Goal: Information Seeking & Learning: Learn about a topic

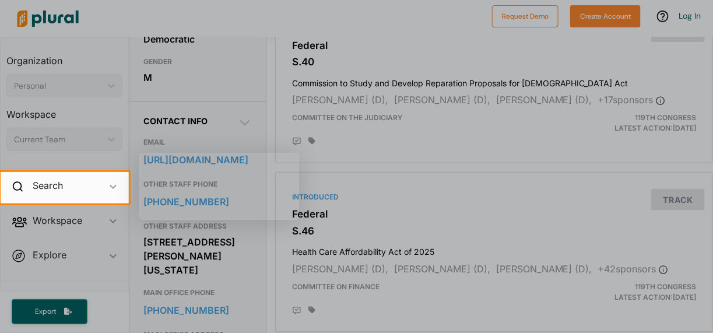
scroll to position [311, 0]
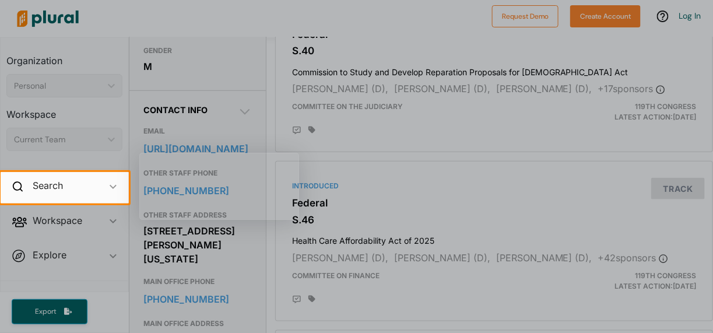
click at [245, 117] on div at bounding box center [356, 86] width 713 height 172
click at [247, 240] on div at bounding box center [356, 267] width 713 height 129
drag, startPoint x: 708, startPoint y: 72, endPoint x: 705, endPoint y: 90, distance: 18.3
click at [705, 90] on div at bounding box center [356, 86] width 713 height 172
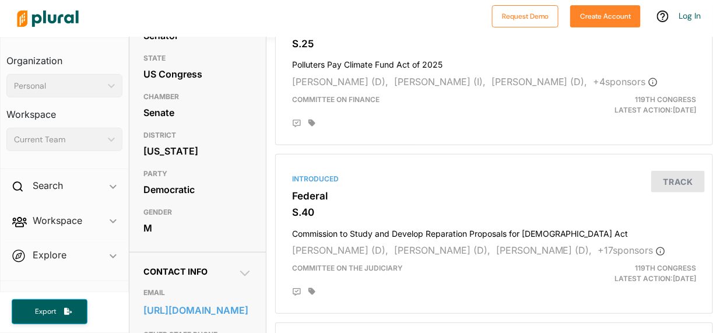
scroll to position [0, 0]
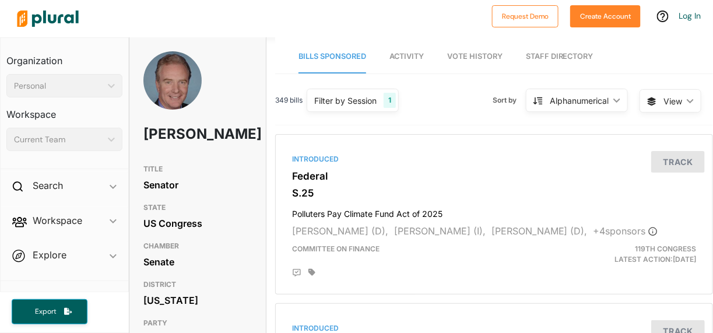
click at [609, 98] on icon "ic_keyboard_arrow_down" at bounding box center [615, 100] width 12 height 5
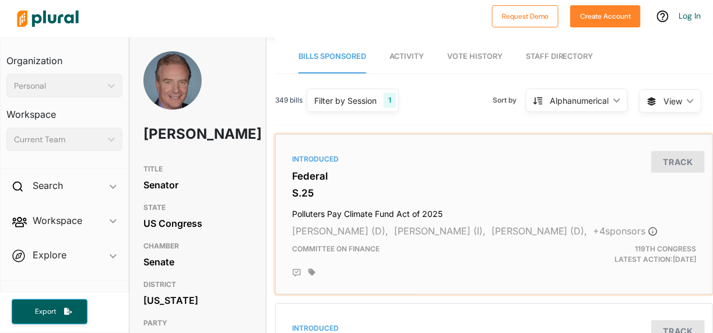
click at [461, 146] on div "Introduced Federal S.25 Polluters Pay Climate Fund Act of 2025 [PERSON_NAME] (D…" at bounding box center [493, 214] width 427 height 150
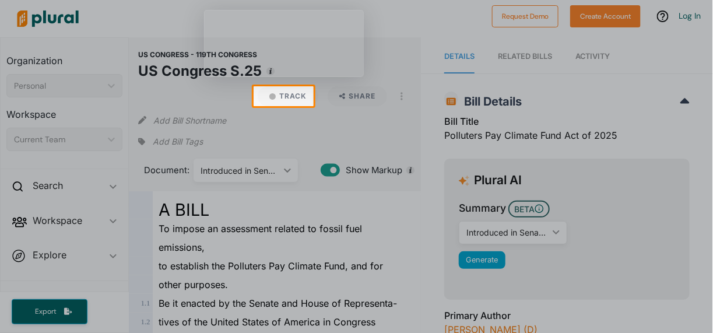
drag, startPoint x: 711, startPoint y: 51, endPoint x: 711, endPoint y: 62, distance: 11.1
click at [711, 62] on div at bounding box center [356, 43] width 713 height 86
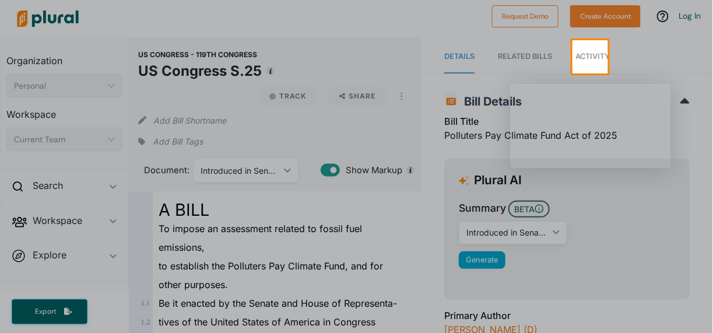
click at [48, 184] on div at bounding box center [356, 202] width 713 height 259
click at [111, 185] on div at bounding box center [356, 202] width 713 height 259
click at [113, 185] on div at bounding box center [356, 202] width 713 height 259
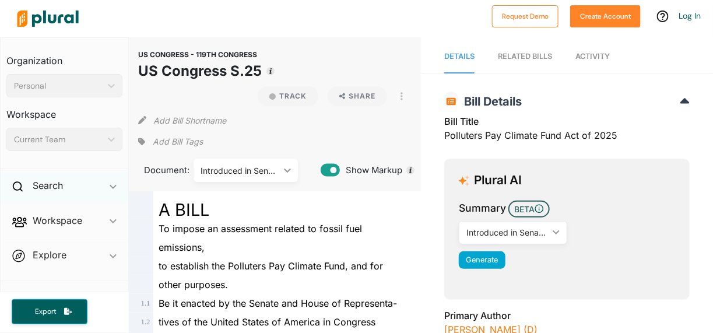
click at [111, 187] on icon "ic_keyboard_arrow_down" at bounding box center [113, 186] width 7 height 5
